Goal: Information Seeking & Learning: Learn about a topic

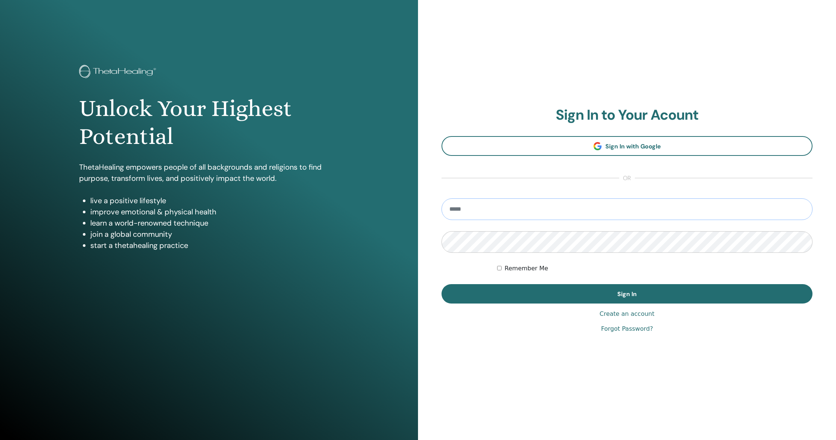
type input "**********"
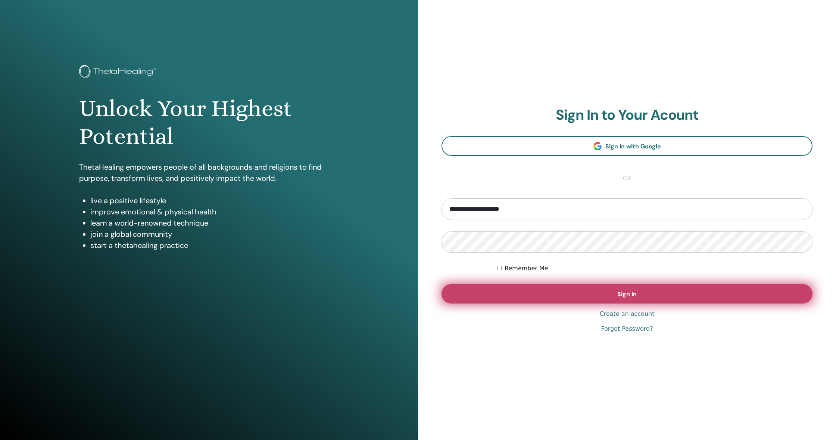
click at [550, 293] on button "Sign In" at bounding box center [626, 293] width 371 height 19
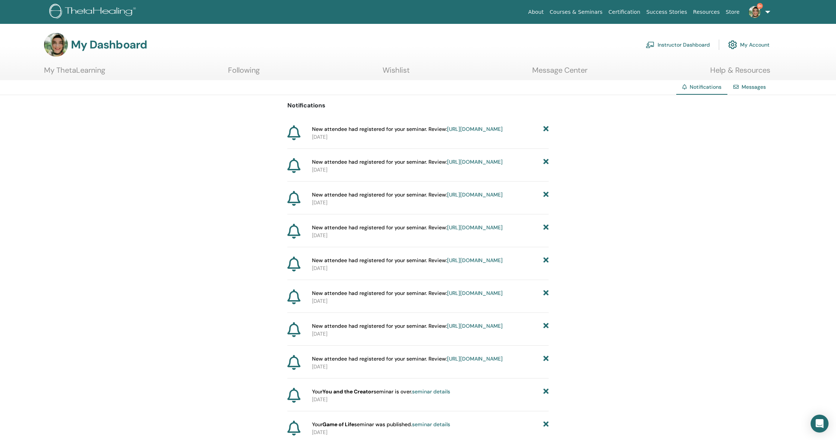
click at [447, 132] on link "https://member.thetahealing.com/instructor/seminar/377191/attendees" at bounding box center [475, 129] width 56 height 7
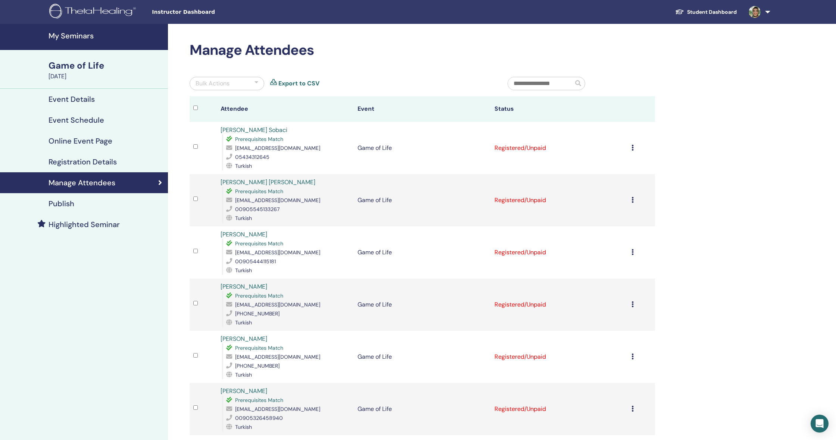
click at [84, 36] on h4 "My Seminars" at bounding box center [105, 35] width 115 height 9
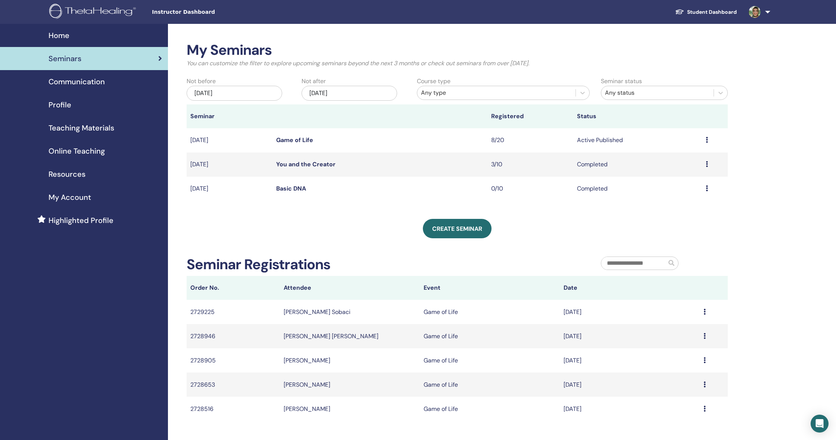
click at [62, 33] on span "Home" at bounding box center [58, 35] width 21 height 11
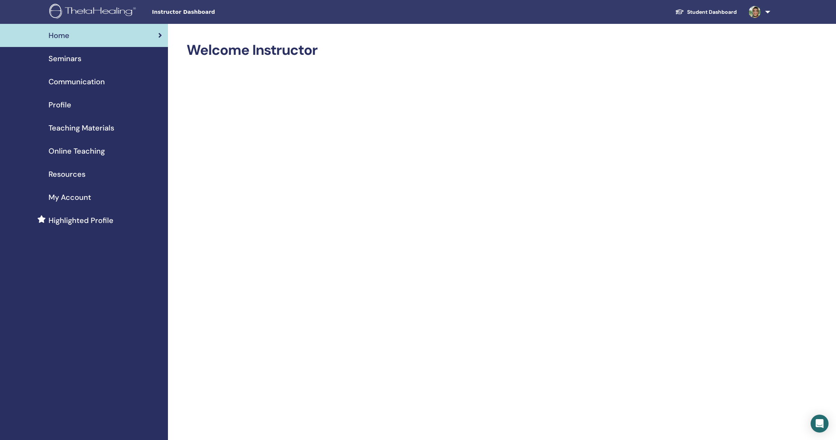
click at [712, 10] on link "Student Dashboard" at bounding box center [705, 12] width 73 height 14
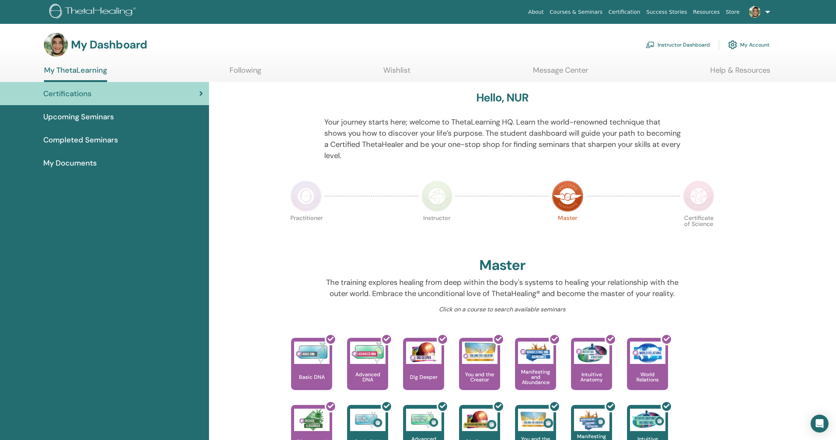
click at [76, 99] on link "Certifications" at bounding box center [104, 93] width 209 height 23
click at [580, 12] on link "Courses & Seminars" at bounding box center [576, 12] width 59 height 14
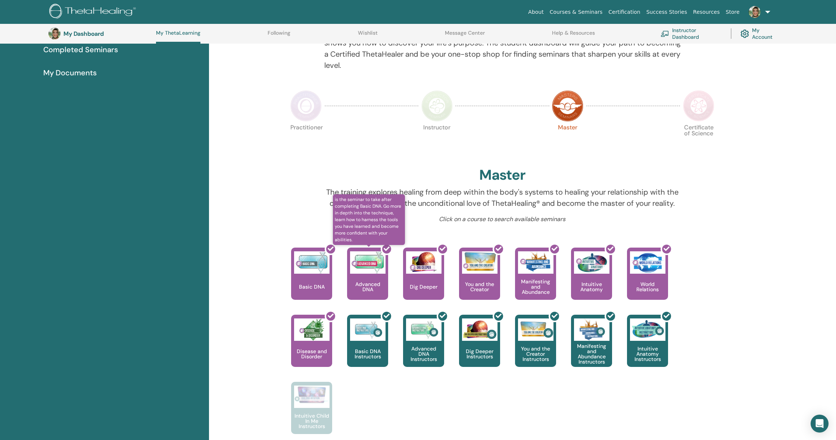
scroll to position [152, 0]
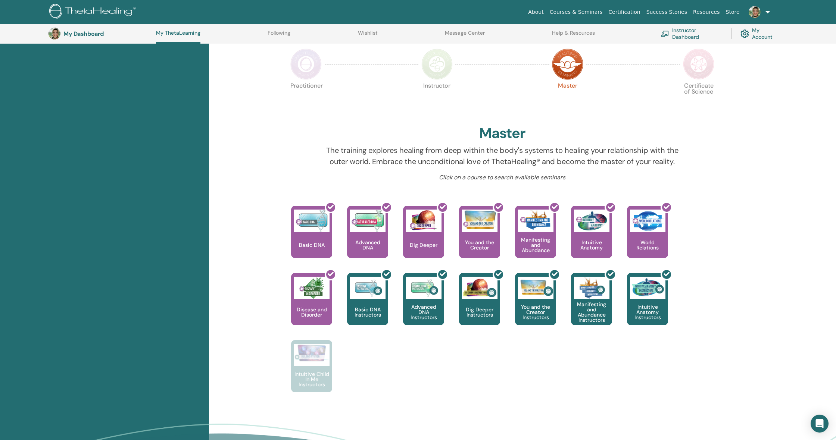
click at [703, 61] on img at bounding box center [698, 63] width 31 height 31
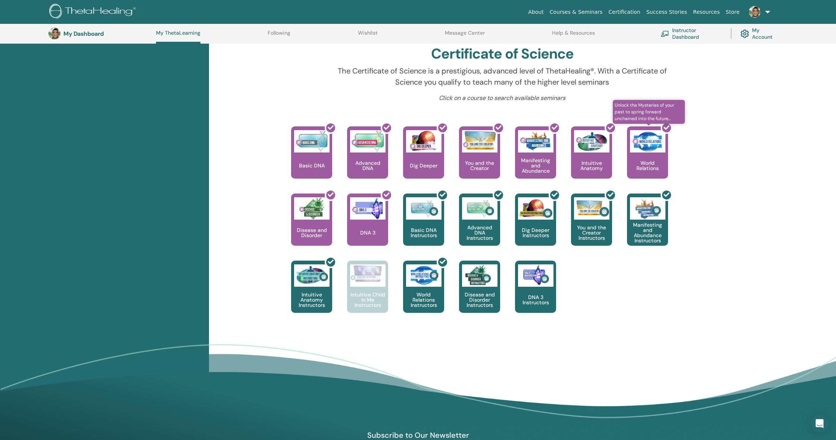
scroll to position [250, 0]
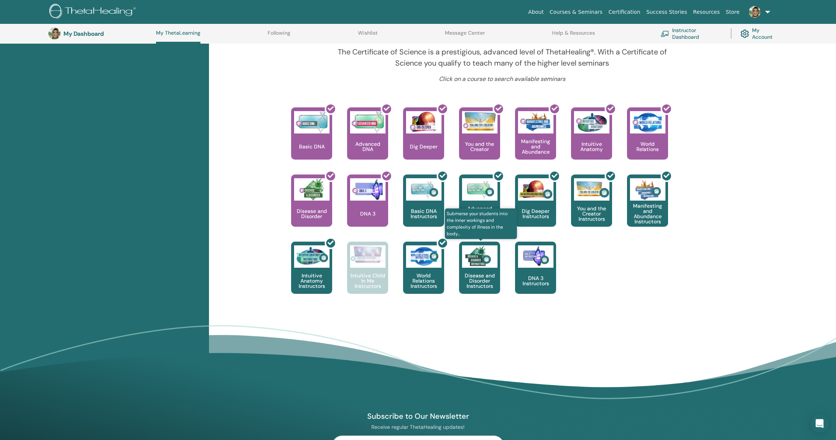
click at [479, 278] on p "Disease and Disorder Instructors" at bounding box center [479, 281] width 41 height 16
